Goal: Transaction & Acquisition: Purchase product/service

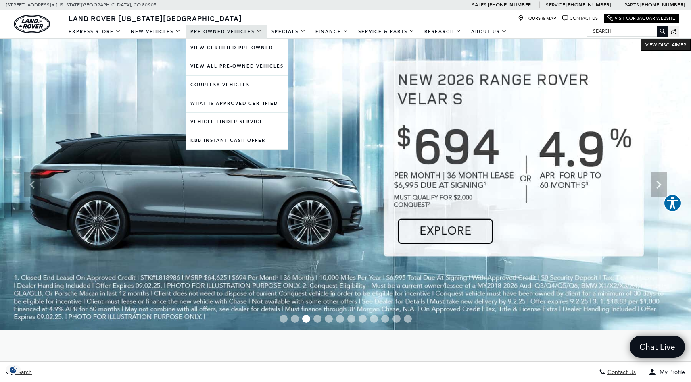
click at [220, 33] on link "Pre-Owned Vehicles" at bounding box center [226, 32] width 81 height 14
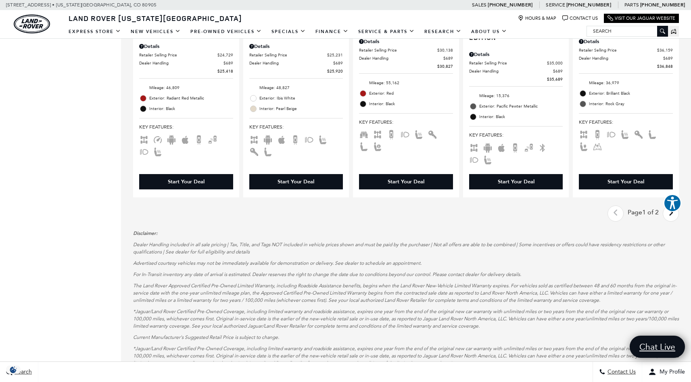
scroll to position [1383, 0]
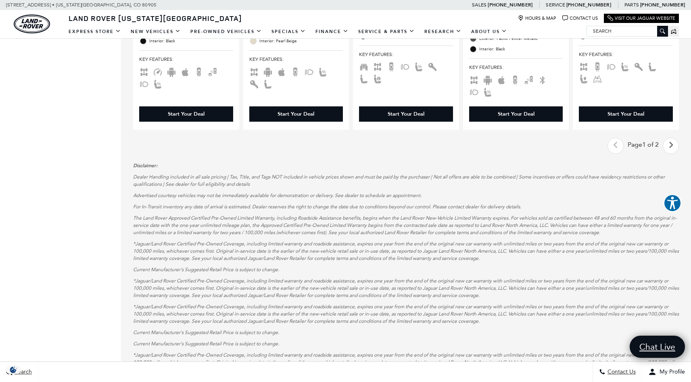
click at [674, 148] on icon "next page" at bounding box center [670, 145] width 5 height 13
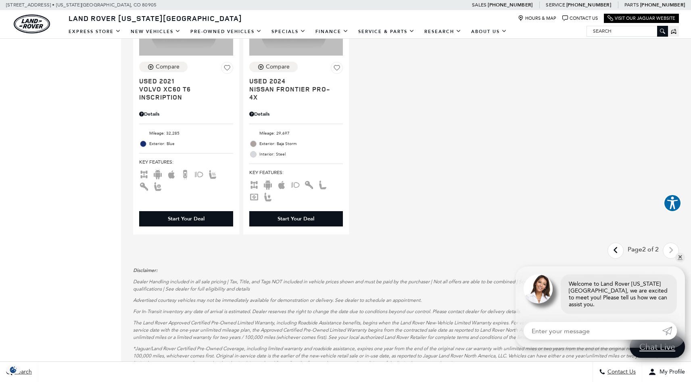
scroll to position [556, 0]
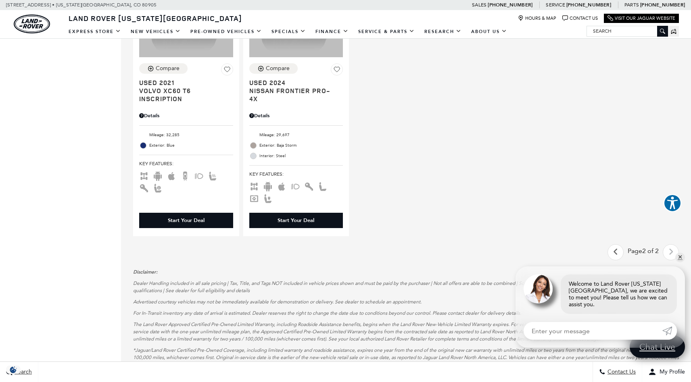
click at [618, 255] on icon "previous page" at bounding box center [615, 252] width 5 height 13
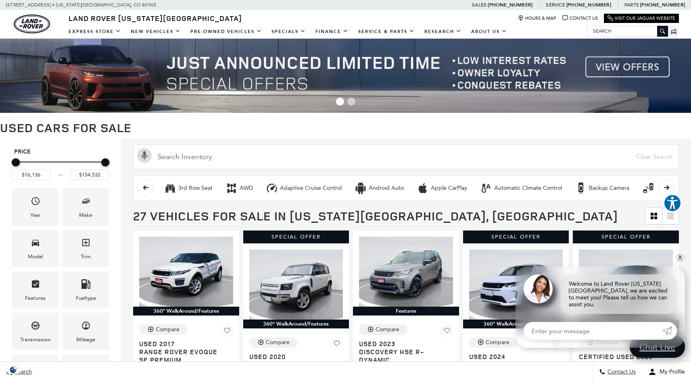
click at [339, 103] on span "Go to slide 1" at bounding box center [340, 102] width 8 height 8
click at [622, 63] on img at bounding box center [345, 76] width 691 height 74
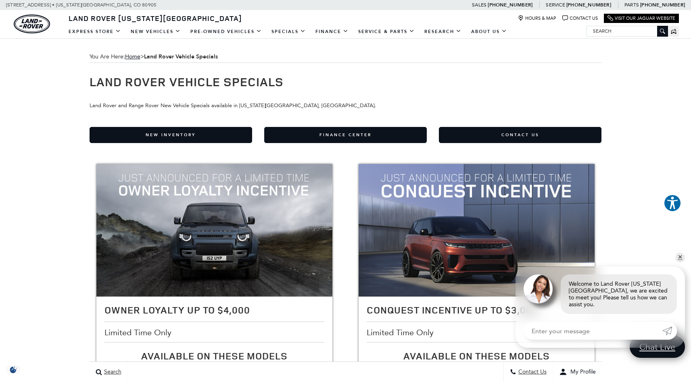
click at [44, 23] on img "land-rover" at bounding box center [32, 24] width 36 height 19
